Goal: Transaction & Acquisition: Book appointment/travel/reservation

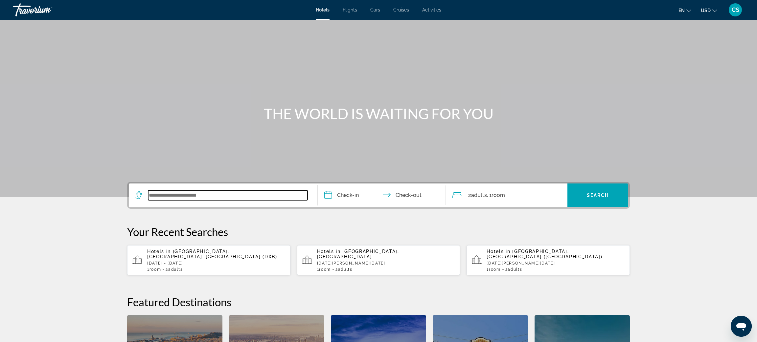
click at [185, 193] on input "Search widget" at bounding box center [227, 195] width 159 height 10
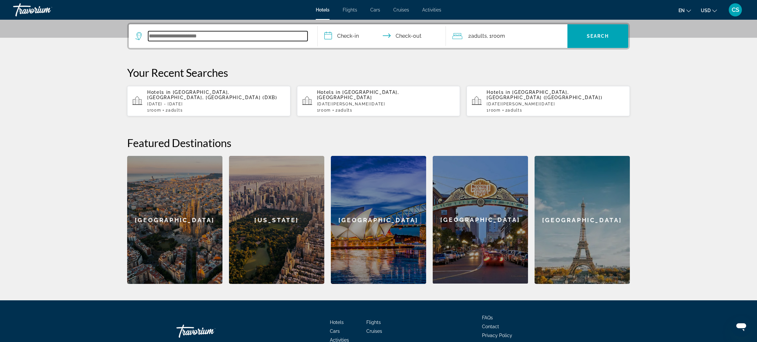
scroll to position [160, 0]
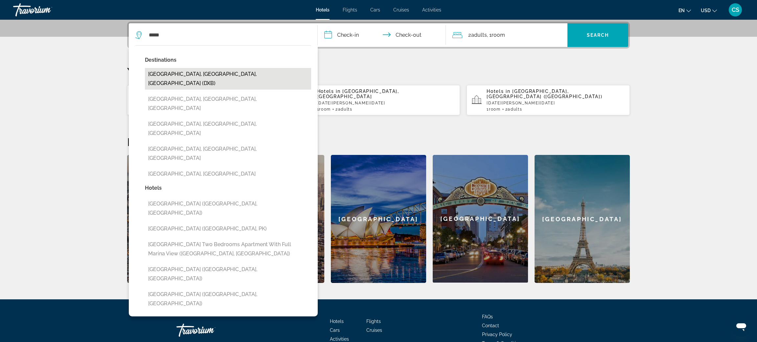
click at [192, 75] on button "[GEOGRAPHIC_DATA], [GEOGRAPHIC_DATA], [GEOGRAPHIC_DATA] (DXB)" at bounding box center [228, 79] width 166 height 22
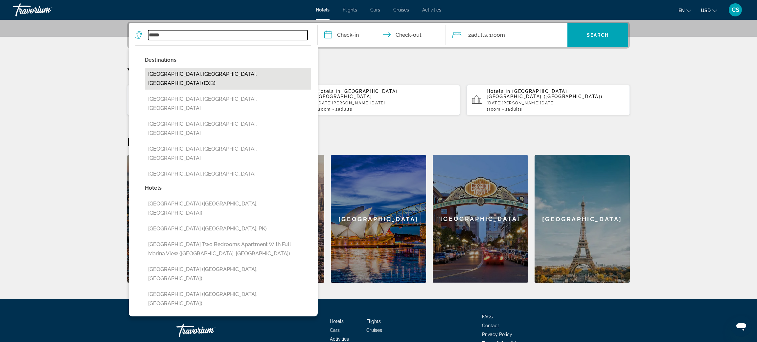
type input "**********"
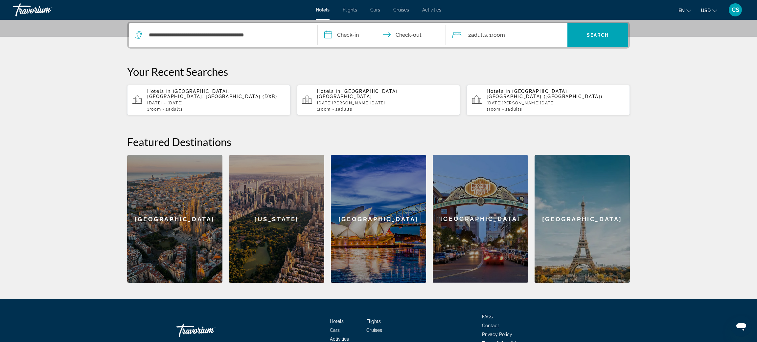
click at [348, 33] on input "**********" at bounding box center [383, 36] width 131 height 26
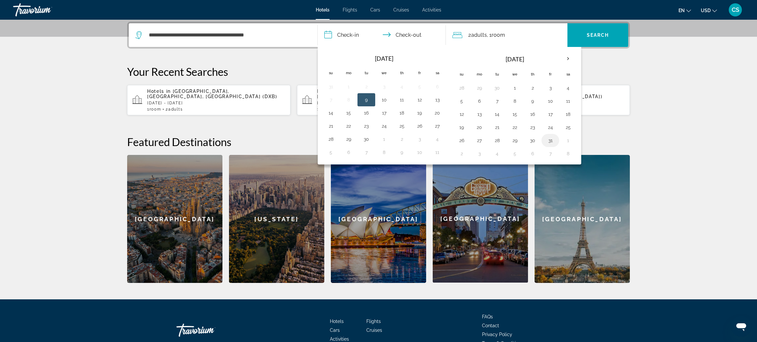
click at [550, 143] on button "31" at bounding box center [550, 140] width 11 height 9
click at [568, 61] on th "Next month" at bounding box center [568, 59] width 18 height 14
click at [480, 101] on button "3" at bounding box center [479, 101] width 11 height 9
type input "**********"
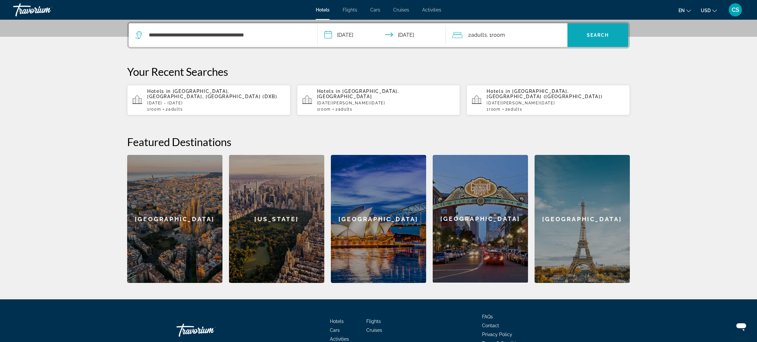
click at [587, 36] on span "Search" at bounding box center [598, 35] width 22 height 5
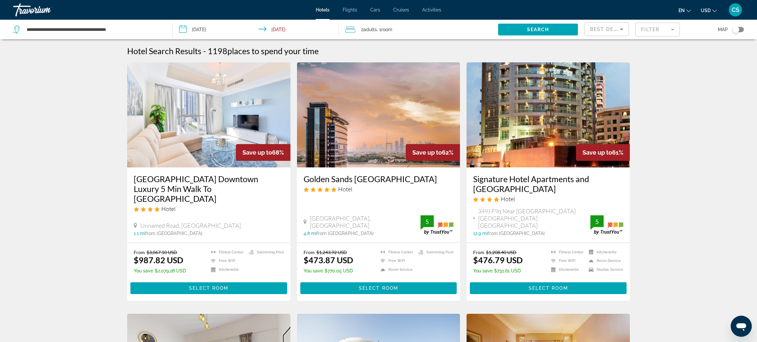
click at [212, 127] on img "Main content" at bounding box center [208, 114] width 163 height 105
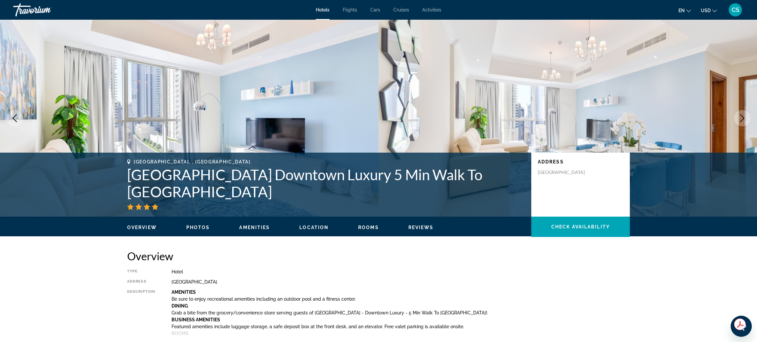
click at [741, 124] on button "Next image" at bounding box center [742, 118] width 16 height 16
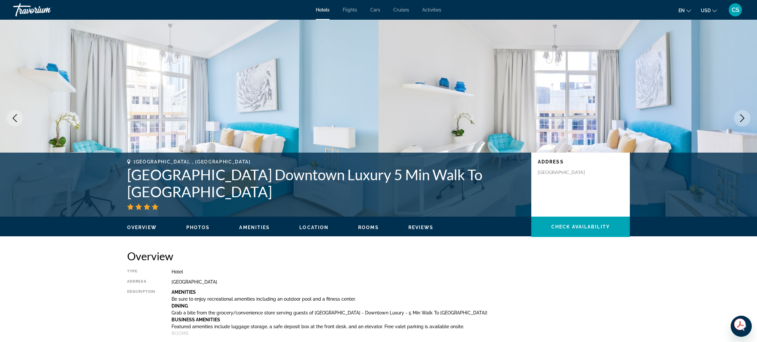
click at [741, 124] on button "Next image" at bounding box center [742, 118] width 16 height 16
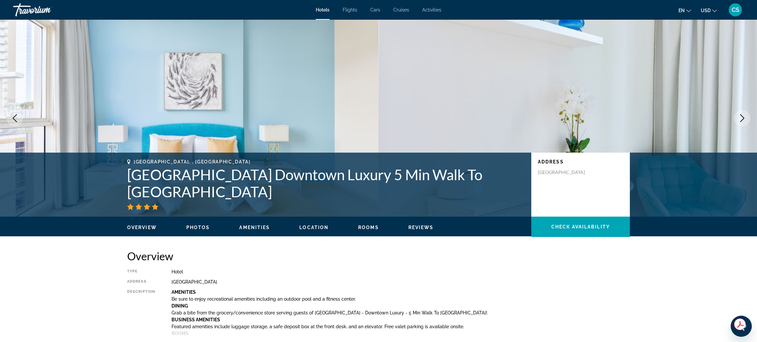
click at [741, 124] on button "Next image" at bounding box center [742, 118] width 16 height 16
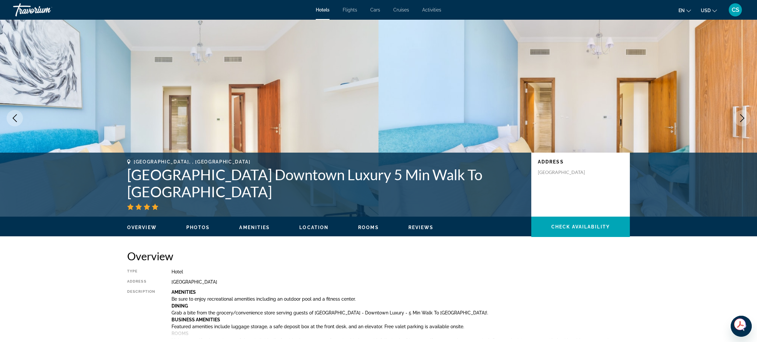
click at [741, 124] on button "Next image" at bounding box center [742, 118] width 16 height 16
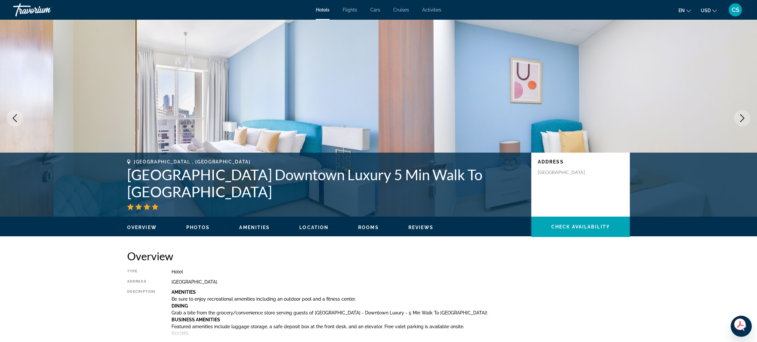
click at [741, 124] on button "Next image" at bounding box center [742, 118] width 16 height 16
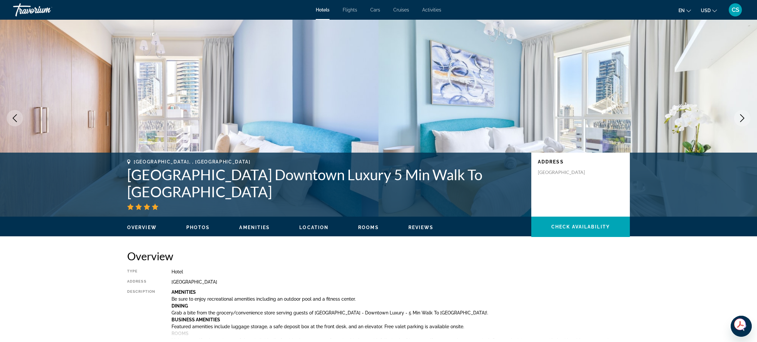
click at [743, 128] on img "Main content" at bounding box center [567, 118] width 378 height 197
click at [740, 122] on icon "Next image" at bounding box center [742, 118] width 4 height 8
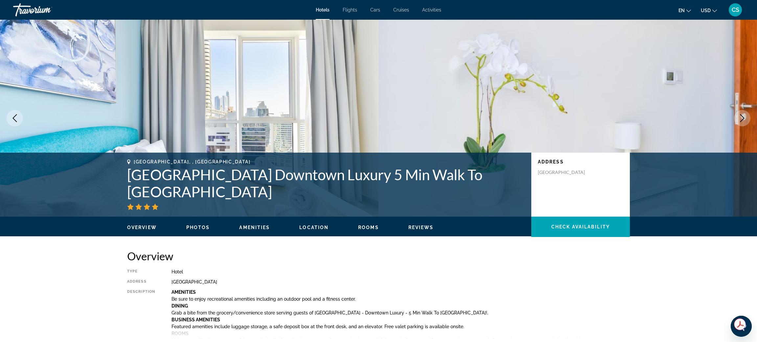
click at [740, 122] on icon "Next image" at bounding box center [742, 118] width 4 height 8
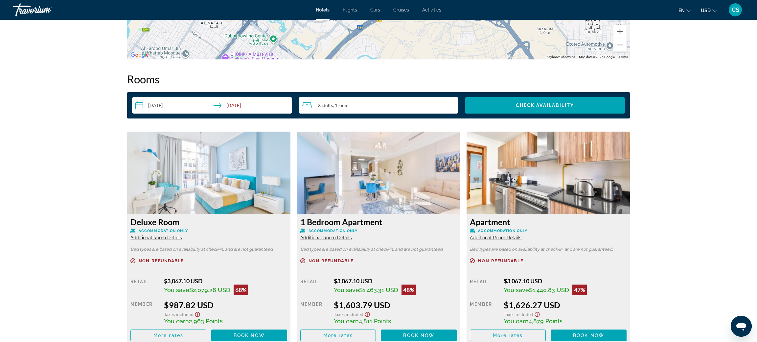
scroll to position [760, 0]
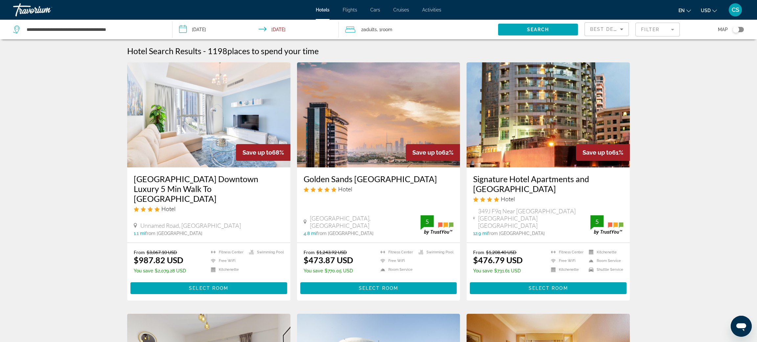
click at [360, 150] on img "Main content" at bounding box center [378, 114] width 163 height 105
click at [659, 32] on mat-form-field "Filter" at bounding box center [657, 30] width 44 height 14
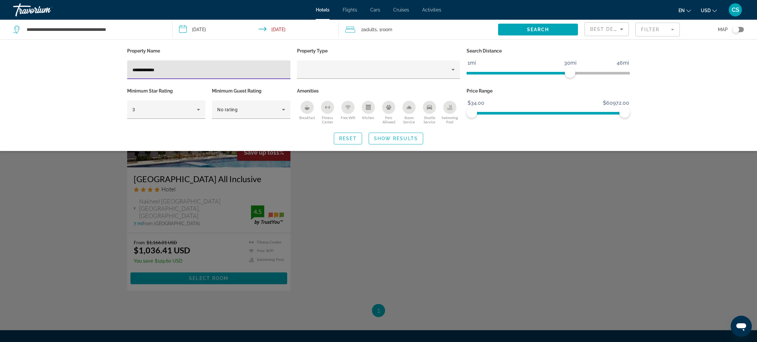
type input "**********"
click at [312, 217] on div "Search widget" at bounding box center [378, 221] width 757 height 244
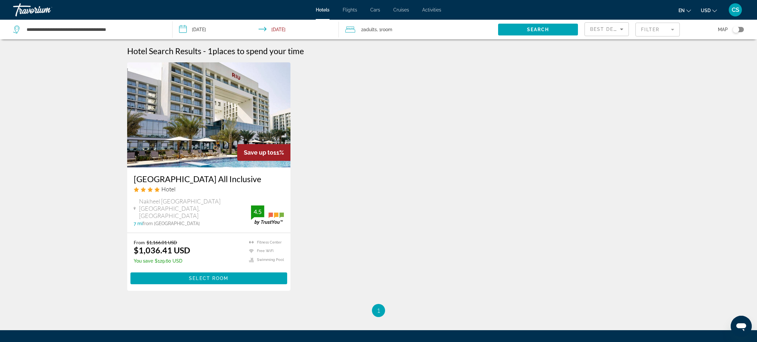
click at [198, 183] on h3 "[GEOGRAPHIC_DATA] All Inclusive" at bounding box center [209, 179] width 150 height 10
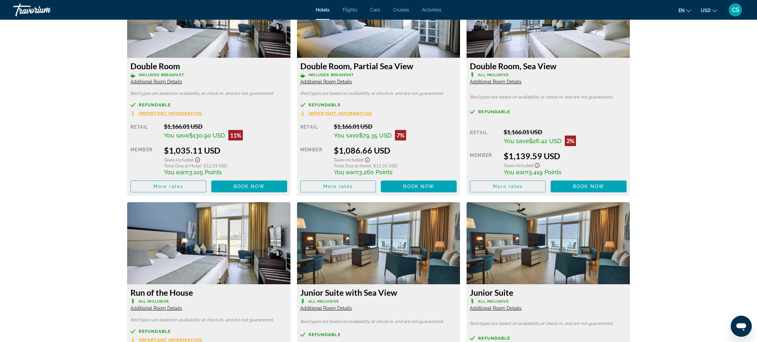
scroll to position [769, 0]
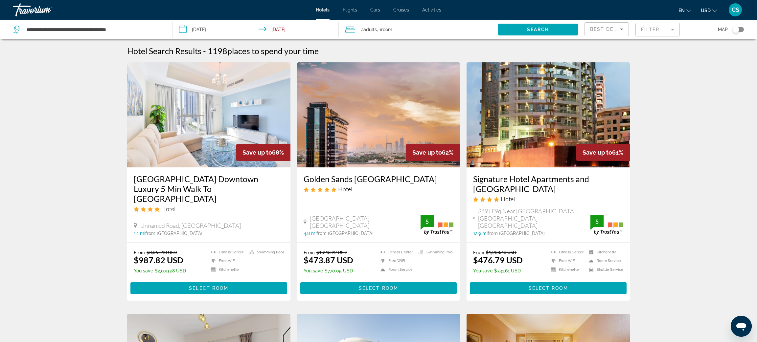
click at [641, 32] on mat-form-field "Filter" at bounding box center [657, 30] width 44 height 14
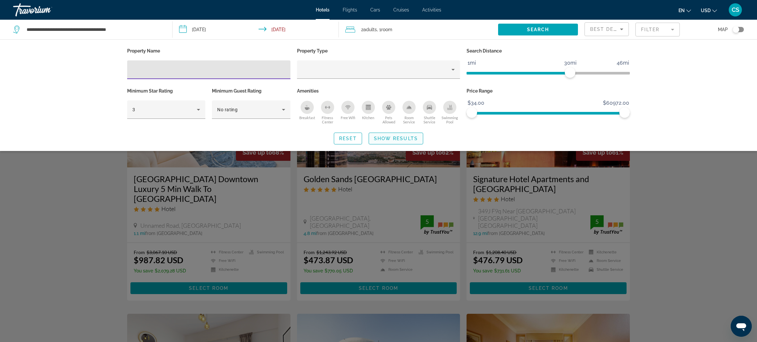
click at [413, 138] on span "Show Results" at bounding box center [396, 138] width 44 height 5
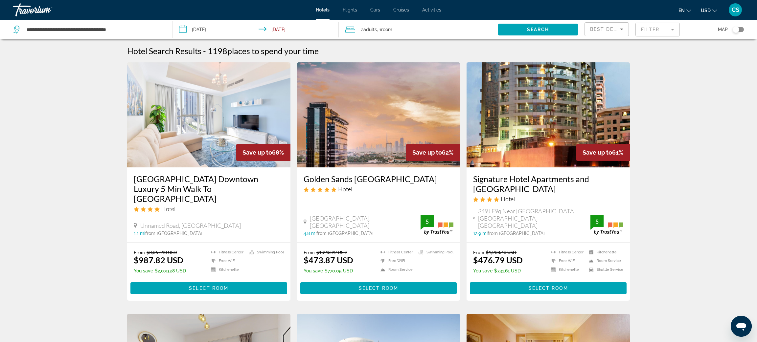
click at [210, 30] on input "**********" at bounding box center [256, 31] width 168 height 22
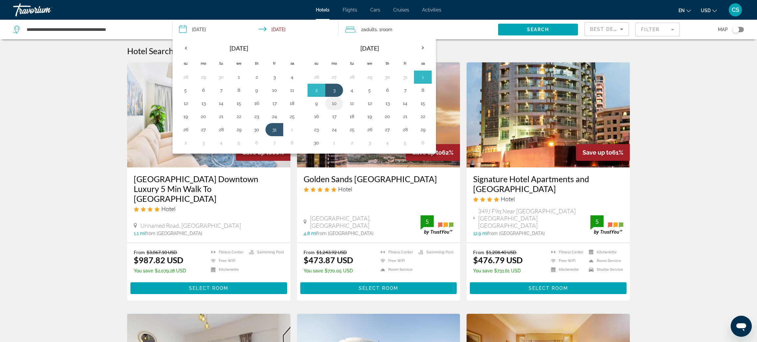
click at [334, 107] on button "10" at bounding box center [334, 103] width 11 height 9
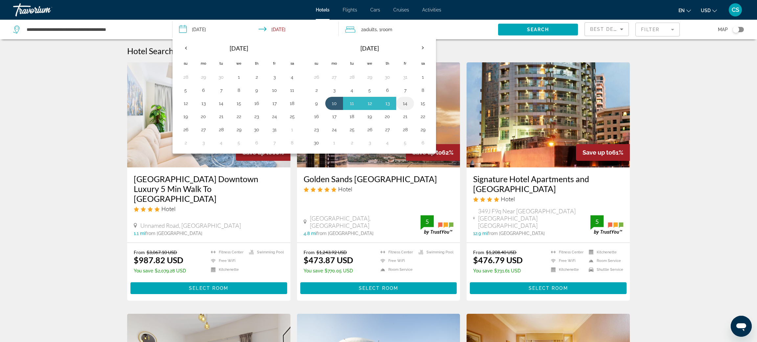
click at [408, 105] on button "14" at bounding box center [405, 103] width 11 height 9
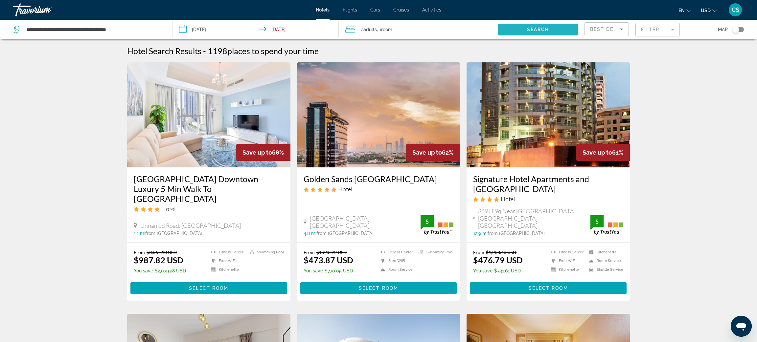
click at [533, 29] on span "Search" at bounding box center [538, 29] width 22 height 5
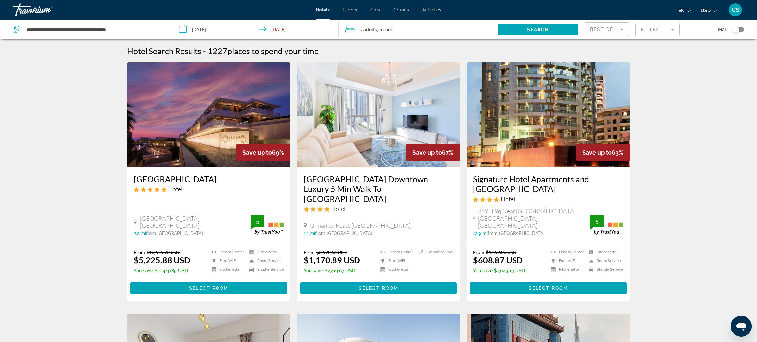
click at [200, 32] on input "**********" at bounding box center [256, 31] width 168 height 22
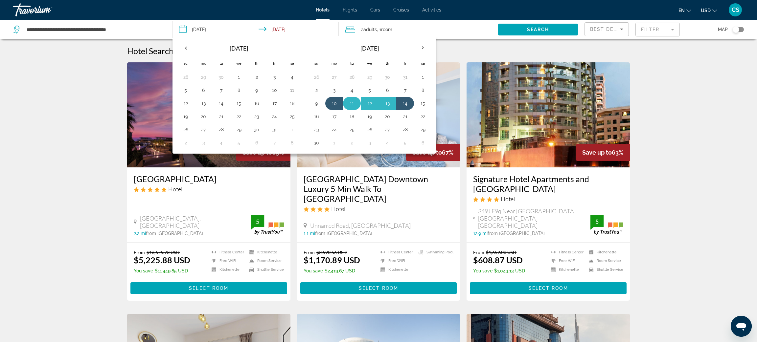
click at [349, 105] on button "11" at bounding box center [351, 103] width 11 height 9
click at [409, 106] on button "14" at bounding box center [405, 103] width 11 height 9
type input "**********"
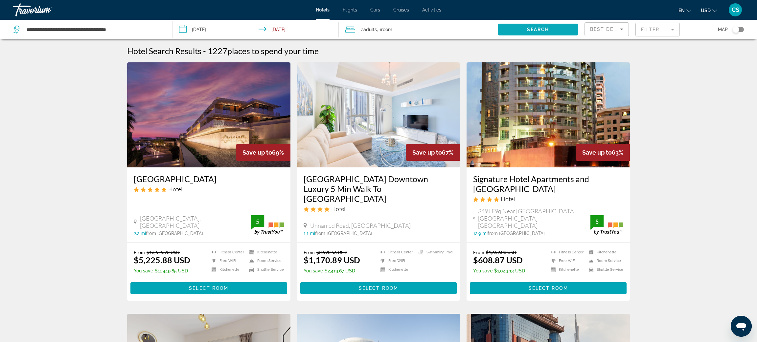
click at [527, 32] on span "Search widget" at bounding box center [538, 30] width 80 height 16
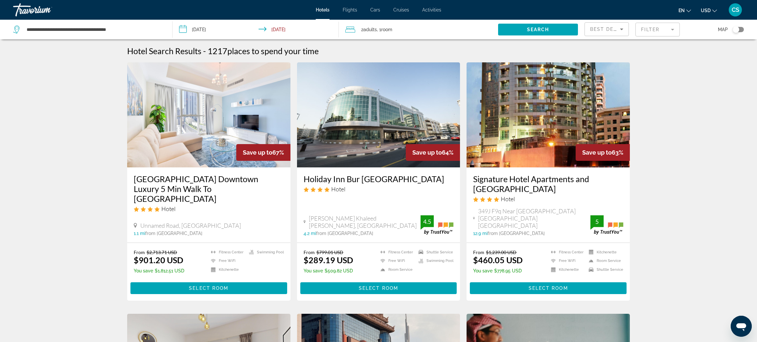
click at [654, 33] on mat-form-field "Filter" at bounding box center [657, 30] width 44 height 14
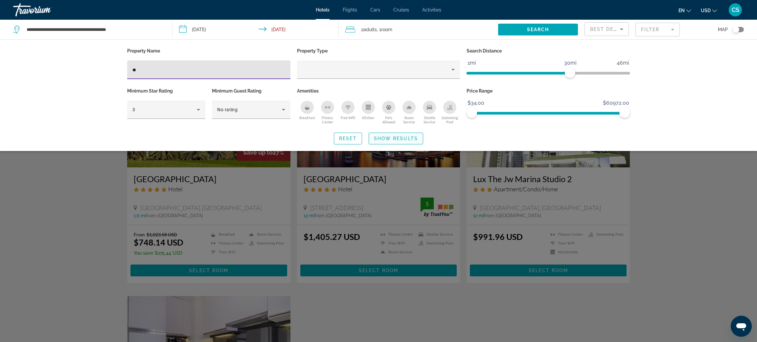
type input "**"
click at [381, 141] on span "Show Results" at bounding box center [396, 138] width 44 height 5
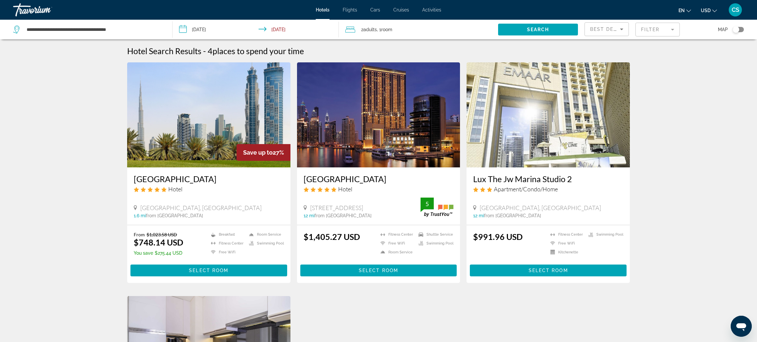
click at [189, 158] on img "Main content" at bounding box center [208, 114] width 163 height 105
